Goal: Task Accomplishment & Management: Manage account settings

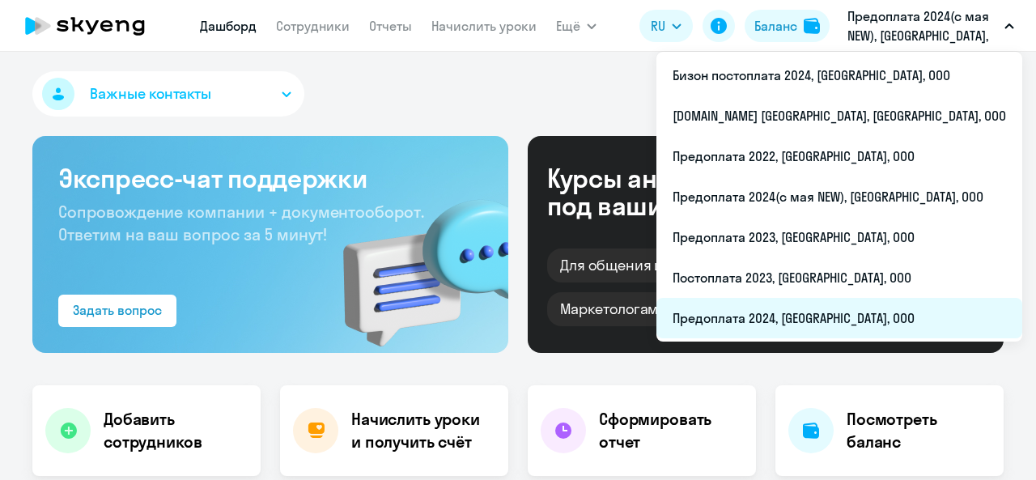
select select "30"
click at [838, 316] on li "Предоплата 2024, [GEOGRAPHIC_DATA], ООО" at bounding box center [839, 318] width 366 height 40
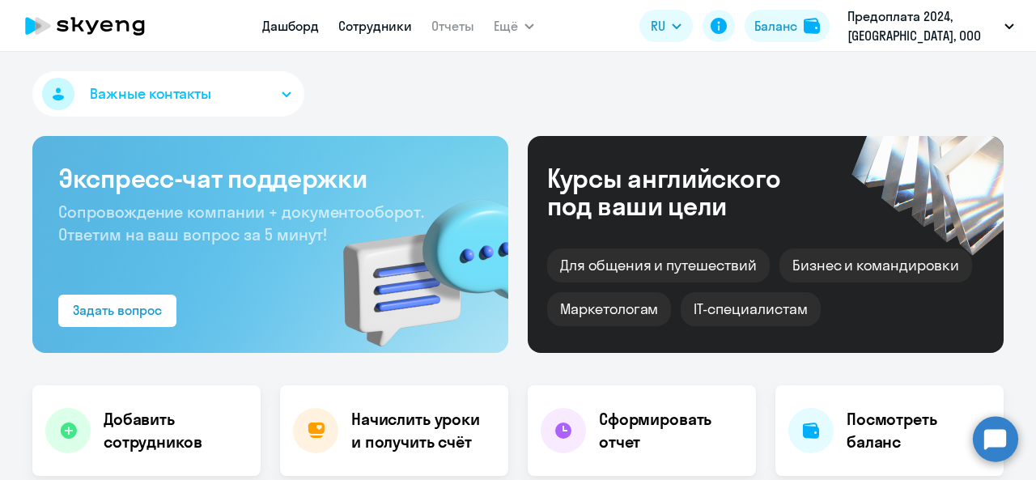
click at [379, 20] on link "Сотрудники" at bounding box center [375, 26] width 74 height 16
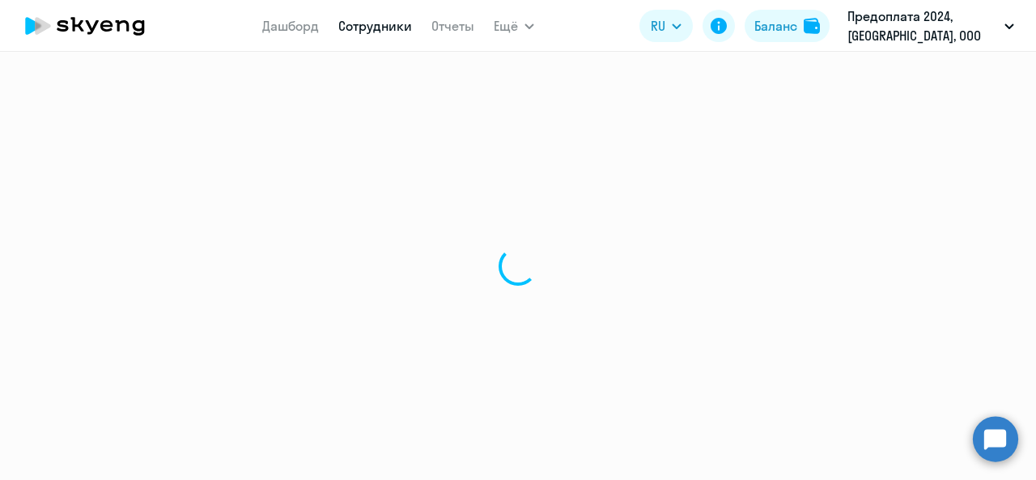
select select "30"
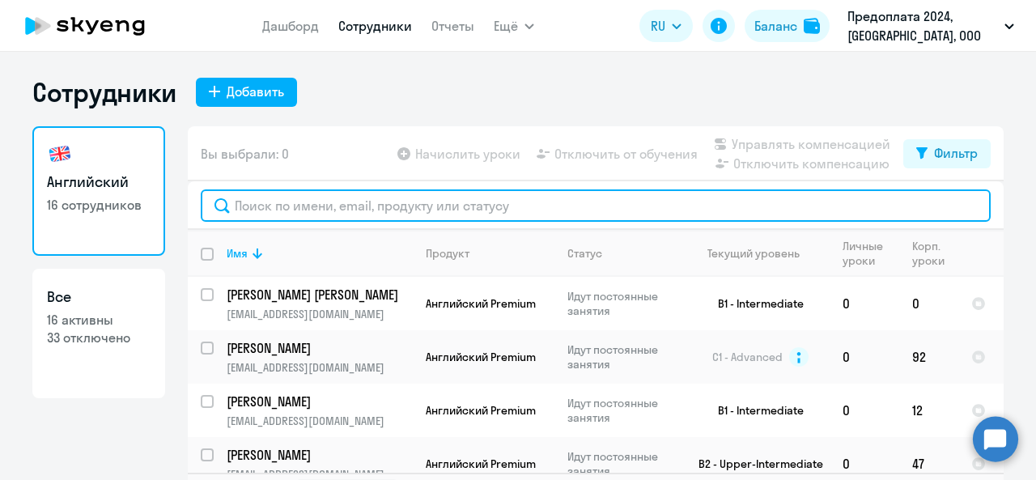
click at [309, 207] on input "text" at bounding box center [596, 205] width 790 height 32
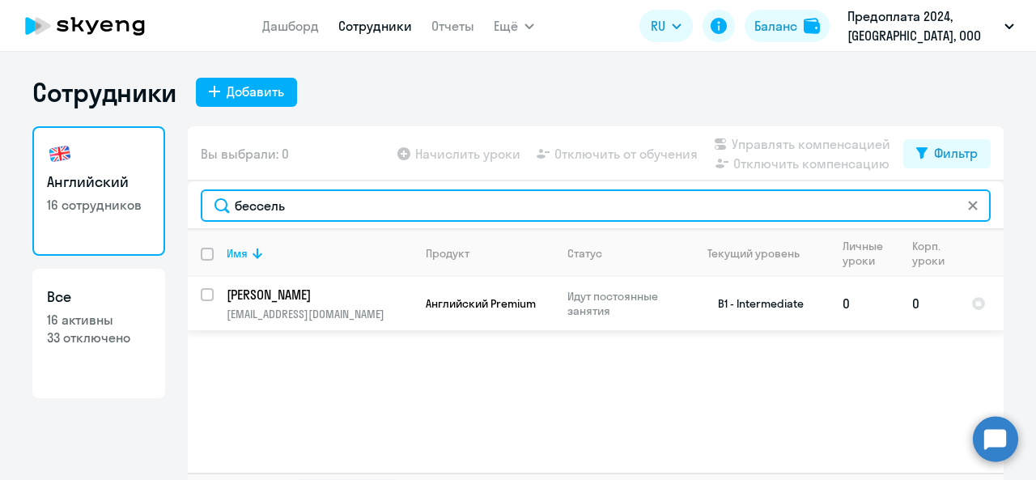
type input "бессель"
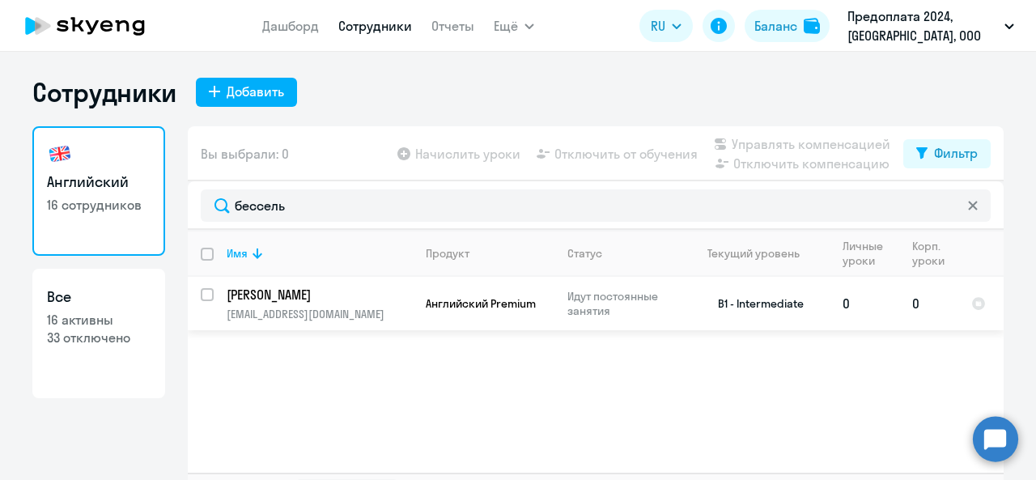
click at [345, 301] on p "[PERSON_NAME]" at bounding box center [318, 295] width 183 height 18
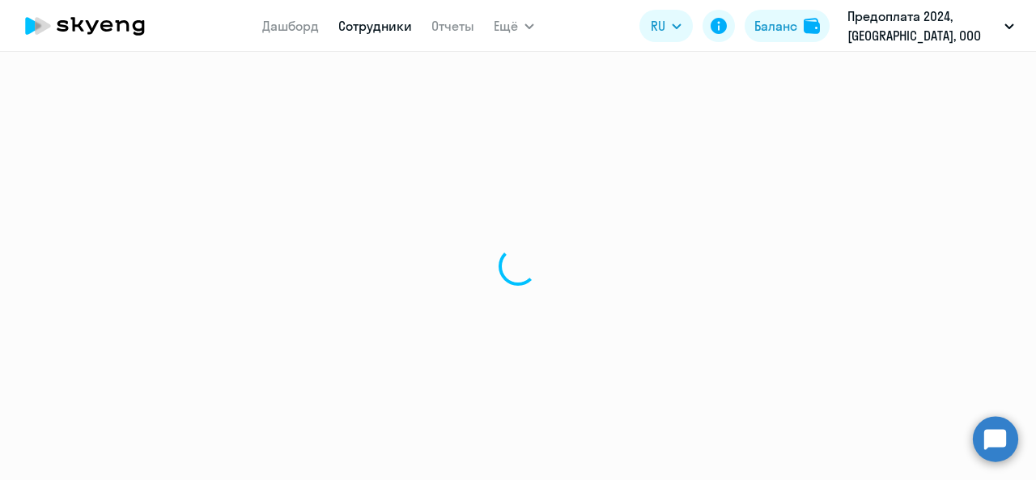
select select "english"
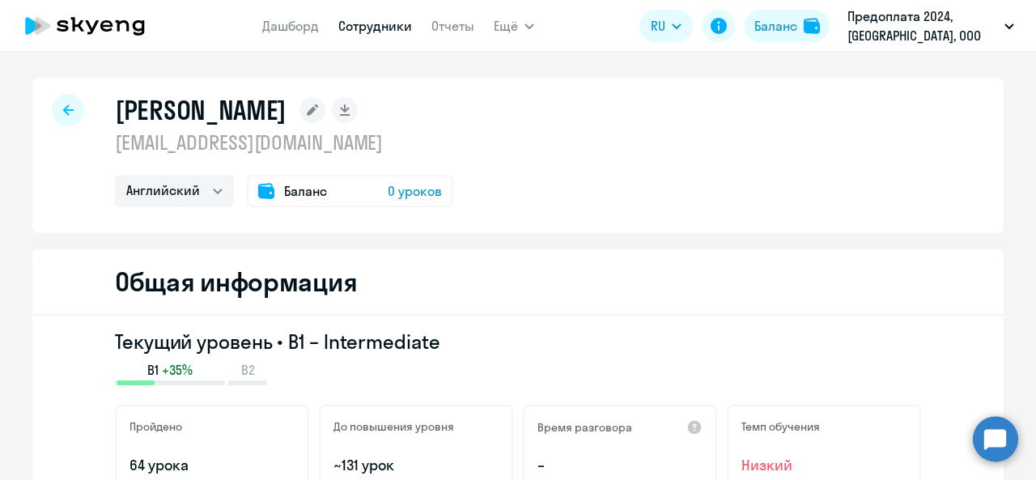
click at [52, 101] on div at bounding box center [68, 110] width 32 height 32
select select "30"
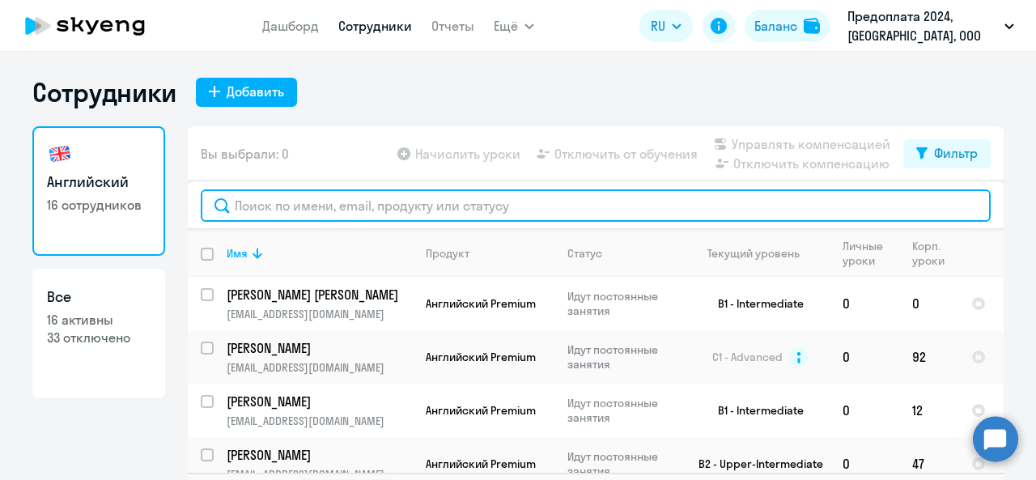
click at [267, 203] on input "text" at bounding box center [596, 205] width 790 height 32
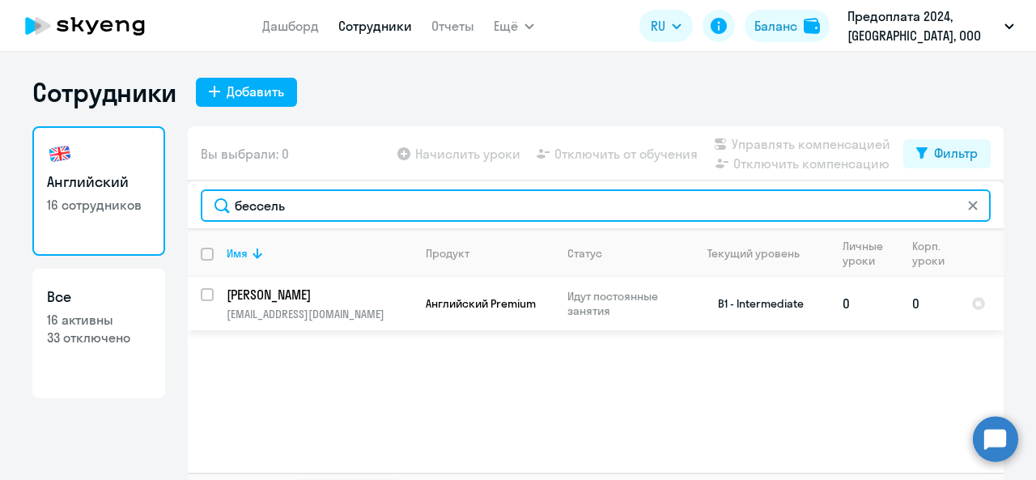
type input "бессель"
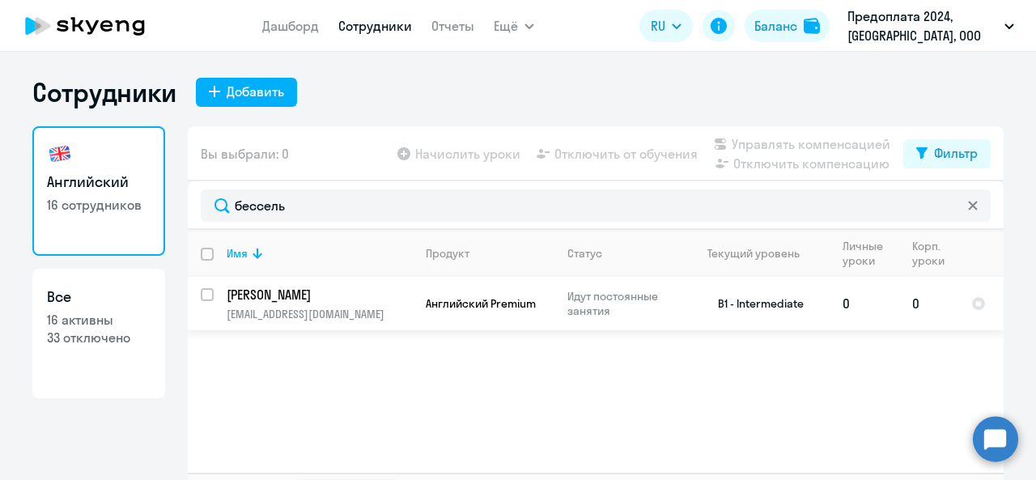
click at [205, 296] on input "select row 37742504" at bounding box center [217, 304] width 32 height 32
checkbox input "true"
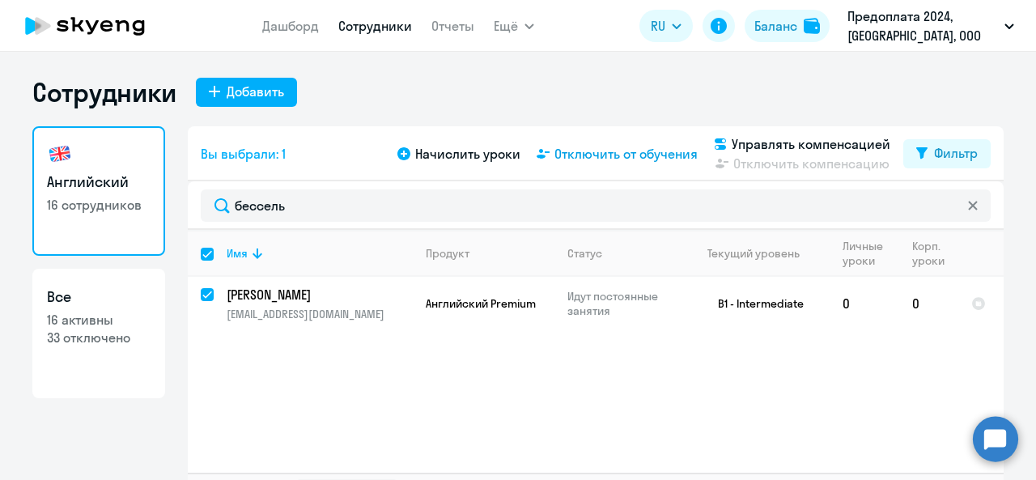
click at [618, 160] on span "Отключить от обучения" at bounding box center [625, 153] width 143 height 19
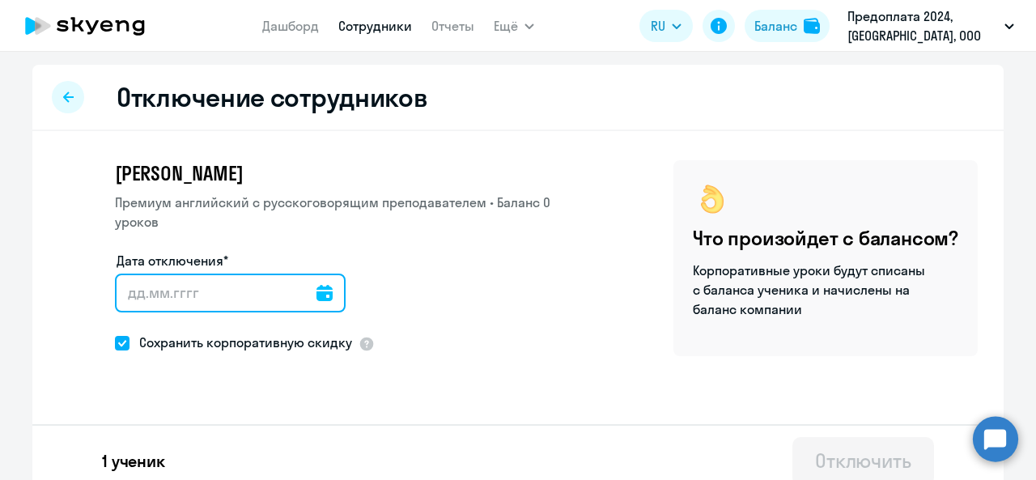
click at [278, 307] on input "Дата отключения*" at bounding box center [230, 292] width 231 height 39
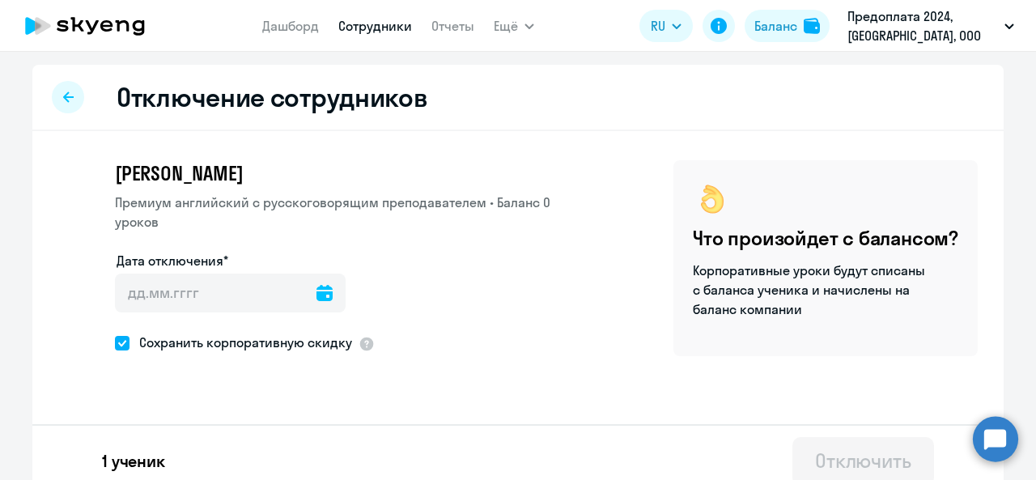
click at [316, 290] on icon at bounding box center [324, 293] width 16 height 16
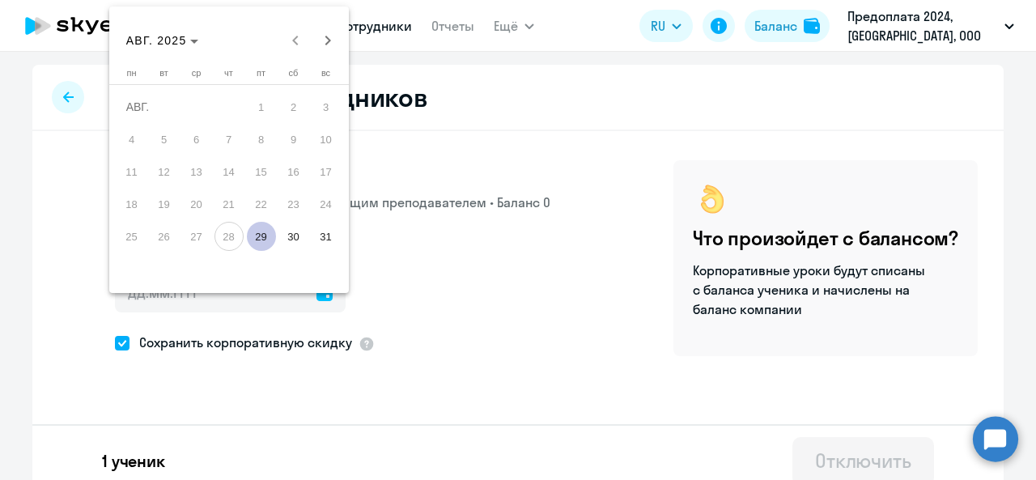
click at [267, 242] on span "29" at bounding box center [261, 236] width 29 height 29
type input "[DATE]"
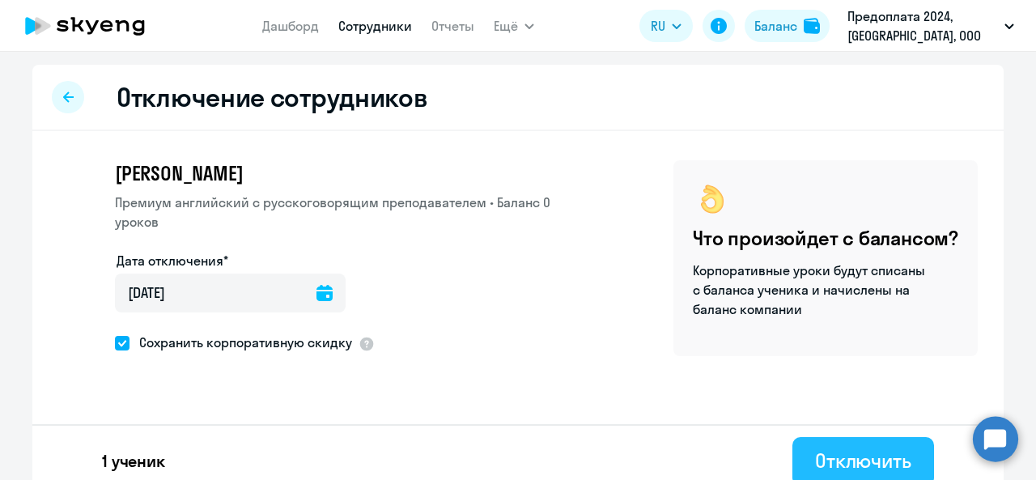
click at [827, 466] on div "Отключить" at bounding box center [863, 460] width 96 height 26
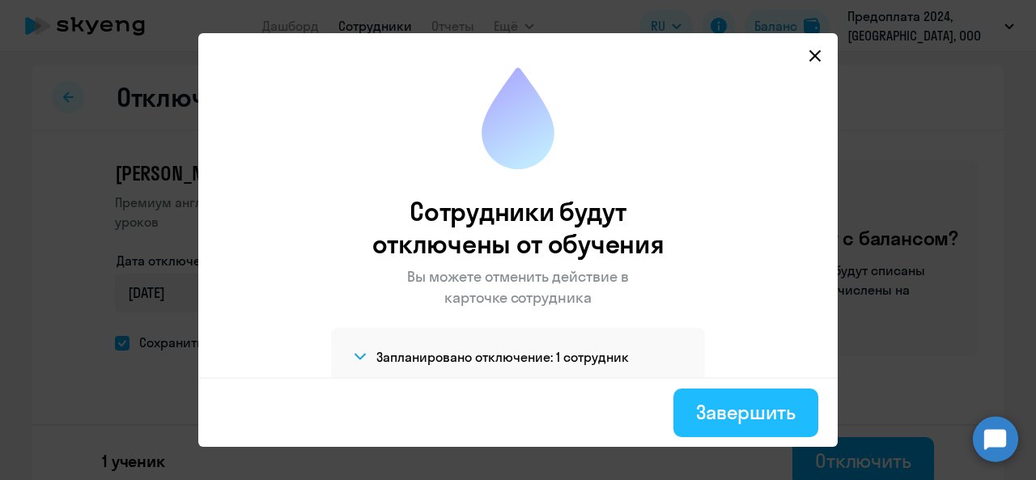
click at [706, 403] on div "Завершить" at bounding box center [746, 412] width 100 height 26
select select "30"
